Goal: Task Accomplishment & Management: Manage account settings

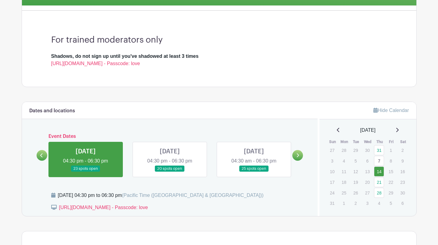
scroll to position [154, 0]
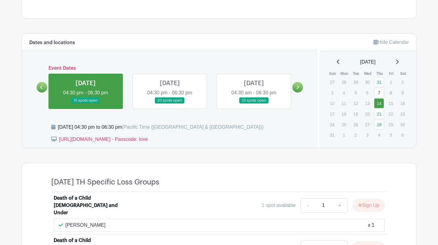
scroll to position [222, 0]
click at [170, 104] on link at bounding box center [170, 104] width 0 height 0
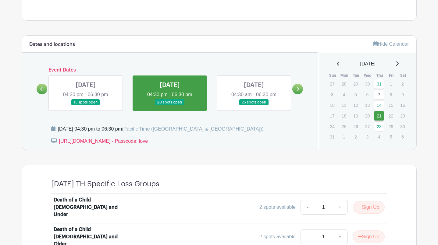
scroll to position [141, 0]
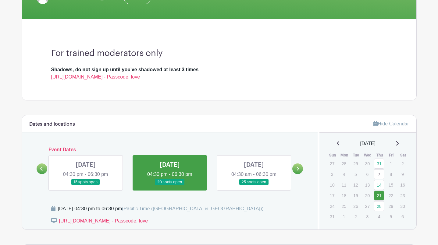
click at [86, 186] on link at bounding box center [86, 186] width 0 height 0
